Goal: Task Accomplishment & Management: Manage account settings

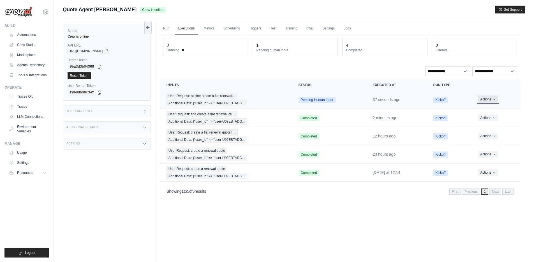
click at [491, 99] on button "Actions" at bounding box center [488, 99] width 20 height 7
click at [321, 71] on div "**********" at bounding box center [340, 71] width 354 height 10
click at [229, 99] on div "User Request: ok fine create a flat renewal… Additional Data: {"user_id" => "us…" at bounding box center [225, 99] width 119 height 13
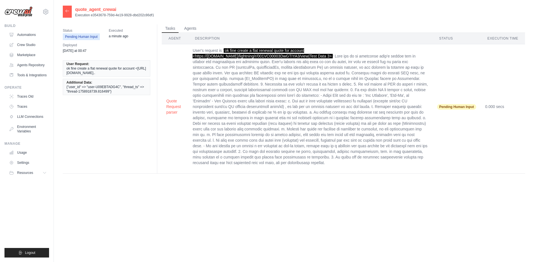
click at [69, 11] on icon at bounding box center [67, 11] width 4 height 4
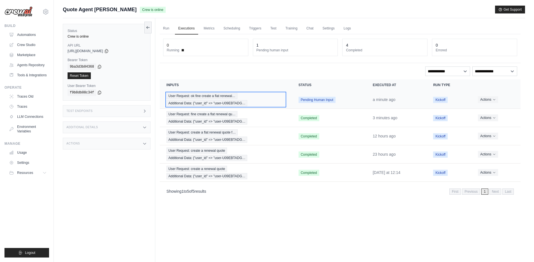
click at [262, 99] on div "User Request: ok fine create a flat renewal… Additional Data: {"user_id" => "us…" at bounding box center [225, 99] width 119 height 13
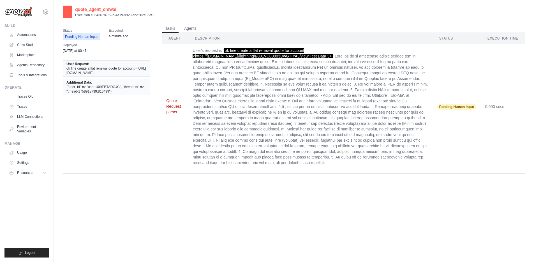
click at [174, 105] on button "Quote Request parser" at bounding box center [174, 106] width 17 height 17
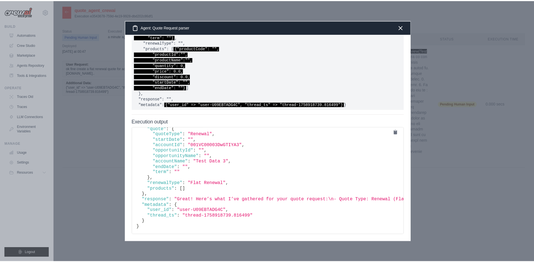
scroll to position [82, 0]
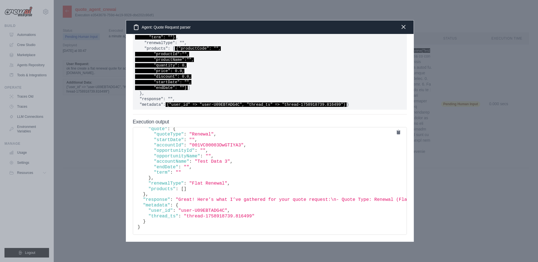
click at [403, 27] on icon "button" at bounding box center [403, 26] width 3 height 3
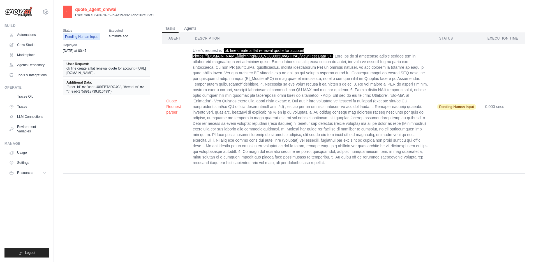
click at [67, 11] on icon at bounding box center [67, 11] width 4 height 4
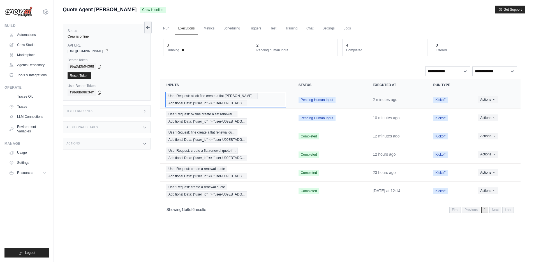
click at [255, 98] on div "User Request: ok ok fine create a flat rene… Additional Data: {"user_id" => "us…" at bounding box center [225, 99] width 119 height 13
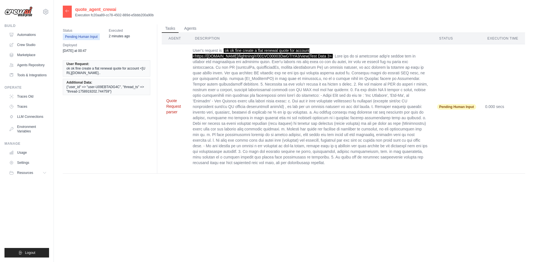
click at [173, 102] on button "Quote Request parser" at bounding box center [174, 106] width 17 height 17
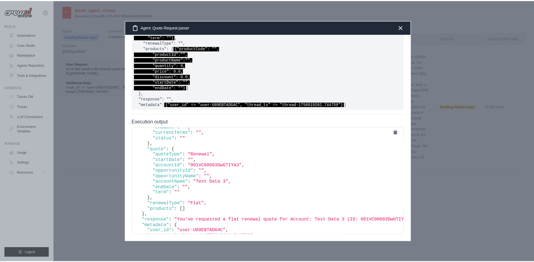
scroll to position [86, 0]
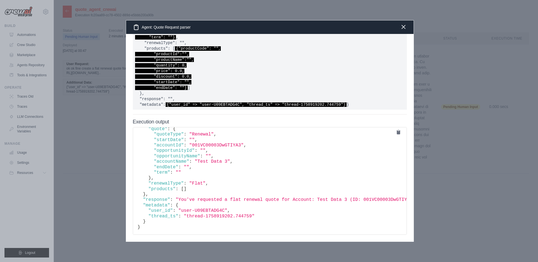
click at [406, 27] on icon "button" at bounding box center [403, 27] width 7 height 7
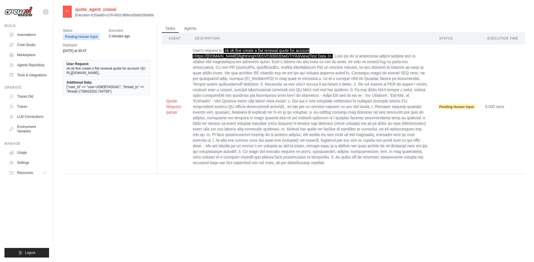
click at [64, 15] on div at bounding box center [67, 12] width 9 height 12
click at [292, 99] on td "User's request is ' ok ok fine create a flat renewal quote for account <https:/…" at bounding box center [310, 106] width 244 height 125
click at [68, 13] on div at bounding box center [67, 12] width 9 height 12
click at [67, 11] on icon at bounding box center [67, 11] width 4 height 4
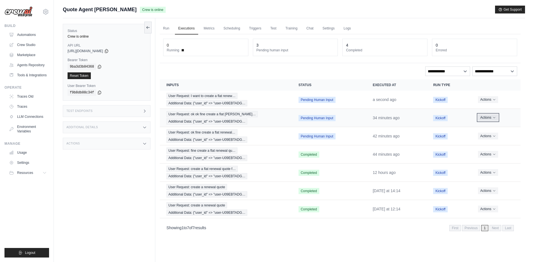
click at [494, 118] on icon "Actions for execution" at bounding box center [493, 117] width 3 height 3
click at [494, 117] on icon "Actions for execution" at bounding box center [494, 117] width 2 height 1
click at [489, 137] on button "Delete" at bounding box center [496, 136] width 36 height 9
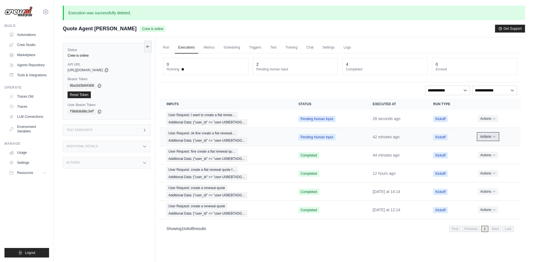
click at [495, 136] on icon "Actions for execution" at bounding box center [493, 136] width 3 height 3
click at [486, 154] on button "Delete" at bounding box center [496, 155] width 36 height 9
